Goal: Transaction & Acquisition: Purchase product/service

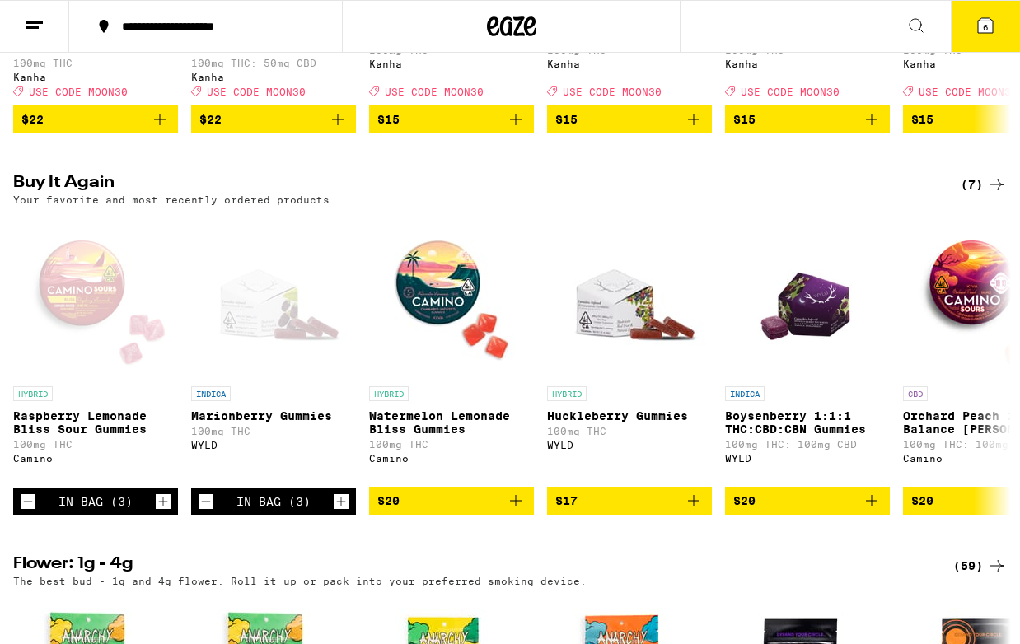
scroll to position [1225, 0]
